Goal: Task Accomplishment & Management: Manage account settings

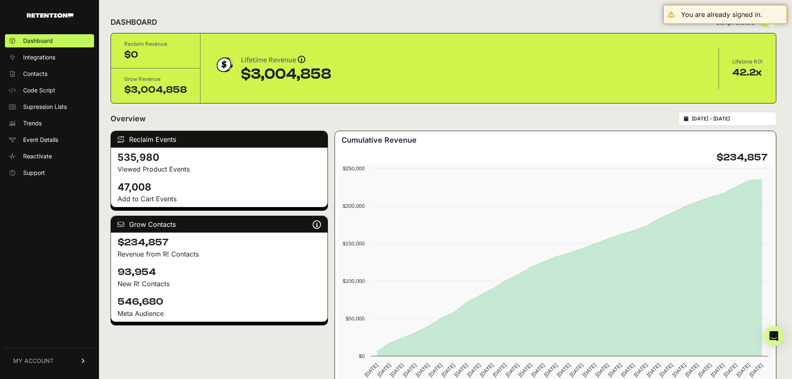
click at [78, 364] on link "MY ACCOUNT" at bounding box center [49, 360] width 89 height 25
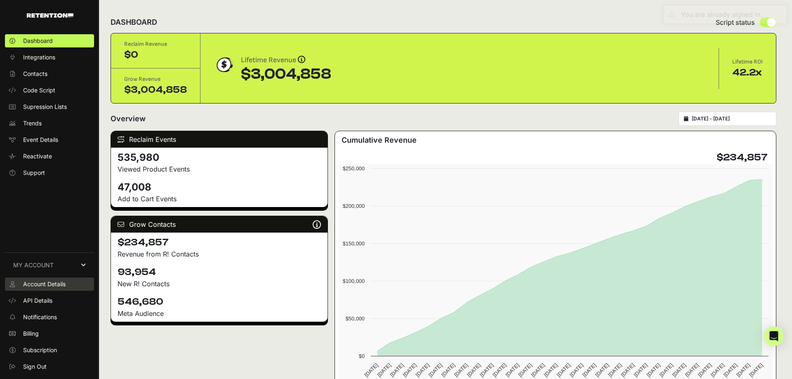
click at [61, 289] on link "Account Details" at bounding box center [49, 283] width 89 height 13
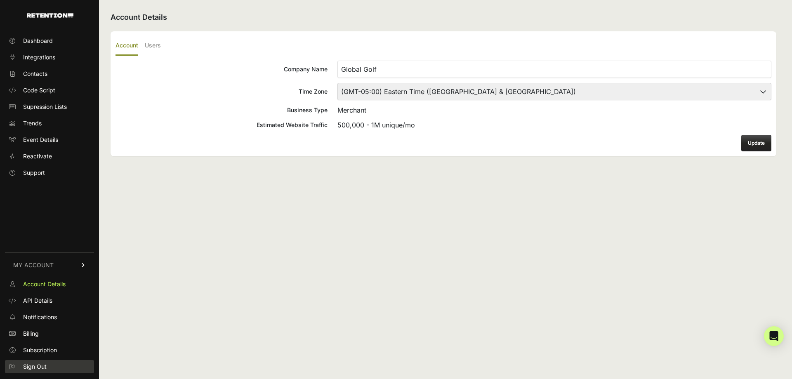
click at [49, 364] on link "Sign Out" at bounding box center [49, 366] width 89 height 13
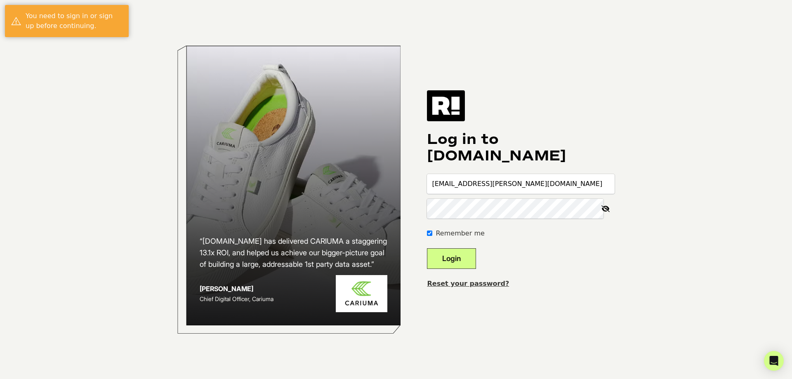
type input "[EMAIL_ADDRESS][PERSON_NAME][DOMAIN_NAME]"
click at [462, 258] on button "Login" at bounding box center [451, 258] width 49 height 21
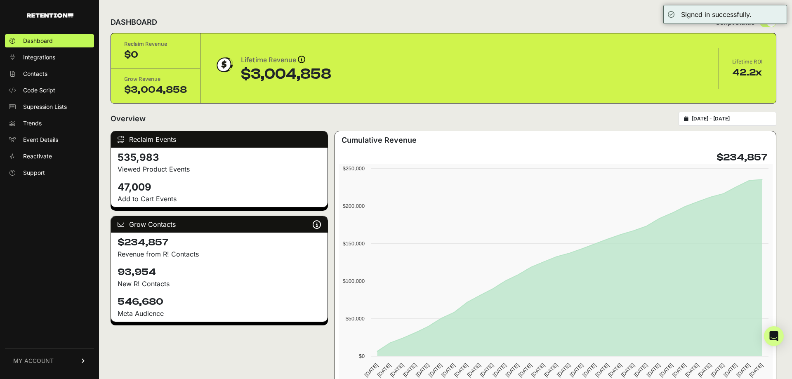
click at [66, 358] on link "MY ACCOUNT" at bounding box center [49, 360] width 89 height 25
click at [51, 280] on span "Account Details" at bounding box center [44, 284] width 42 height 8
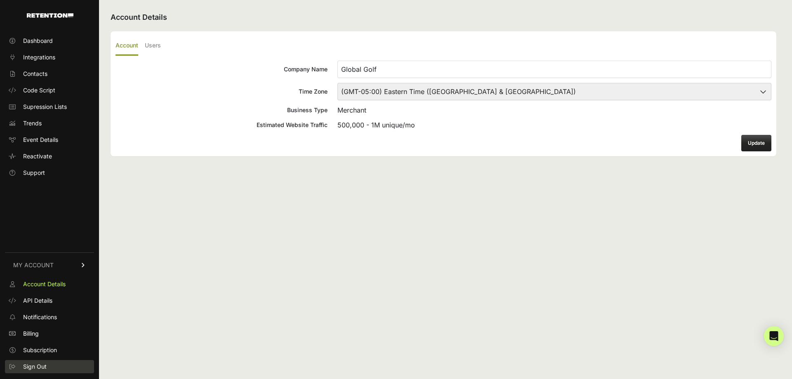
click at [35, 365] on span "Sign Out" at bounding box center [35, 366] width 24 height 8
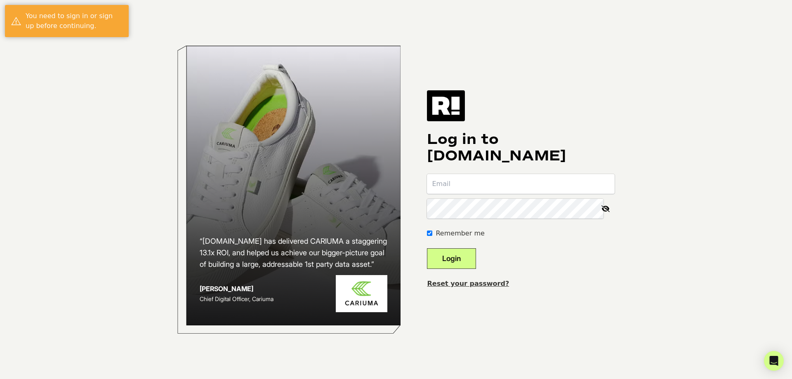
type input "[EMAIL_ADDRESS][PERSON_NAME][DOMAIN_NAME]"
click at [522, 184] on input "[EMAIL_ADDRESS][PERSON_NAME][DOMAIN_NAME]" at bounding box center [521, 184] width 188 height 20
type input "laurenjackson@gvcommerce.com"
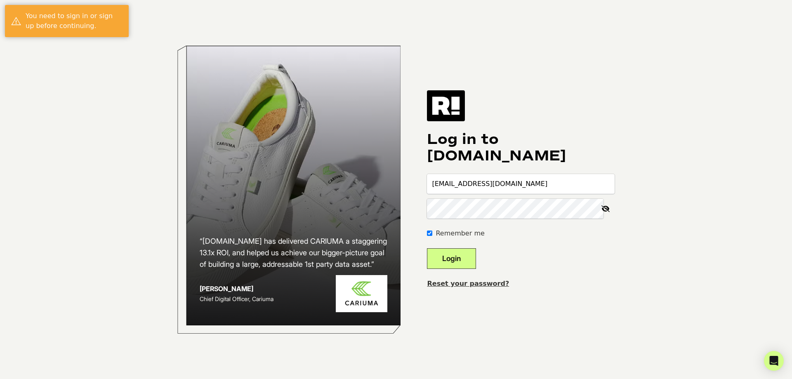
click at [475, 265] on button "Login" at bounding box center [451, 258] width 49 height 21
